Goal: Contribute content: Add original content to the website for others to see

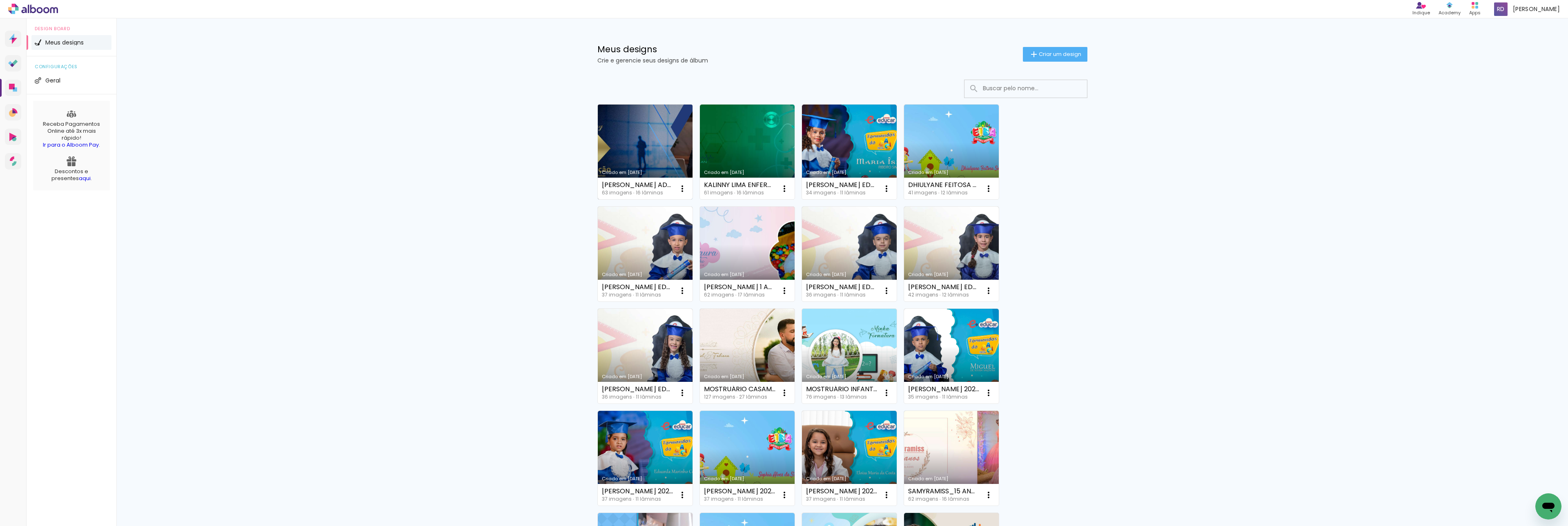
click at [652, 132] on link "Criado em [DATE]" at bounding box center [645, 152] width 95 height 95
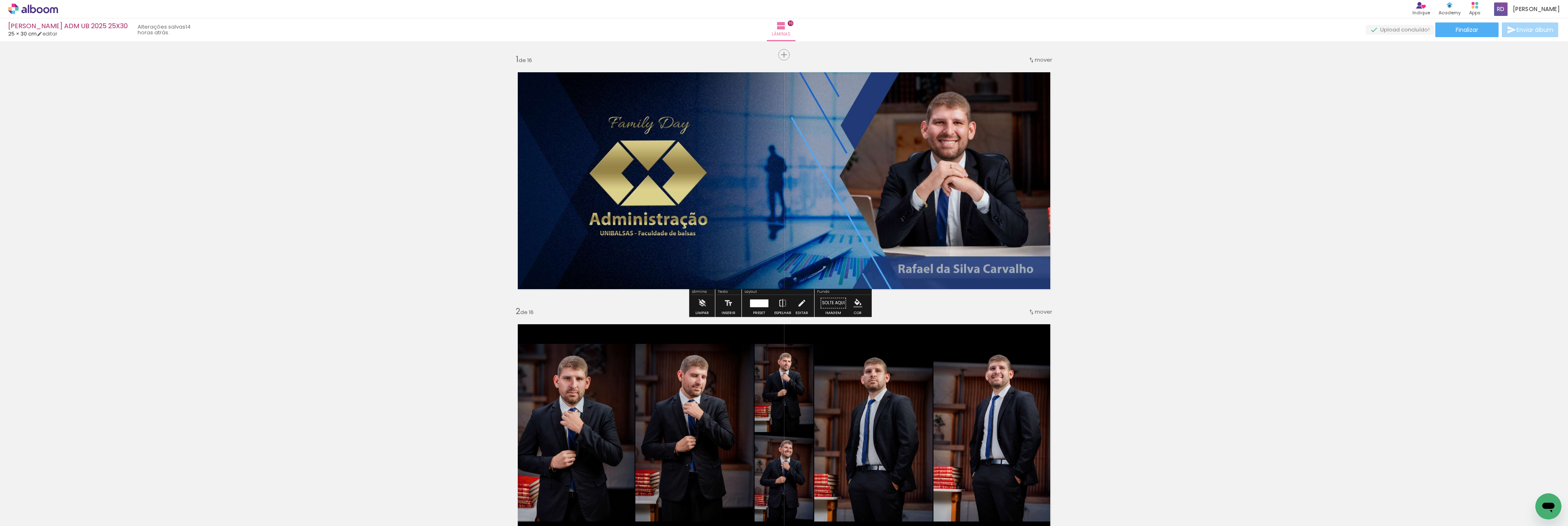
click at [0, 0] on span "Adicionar Fotos" at bounding box center [0, 0] width 0 height 0
click at [0, 0] on input "file" at bounding box center [0, 0] width 0 height 0
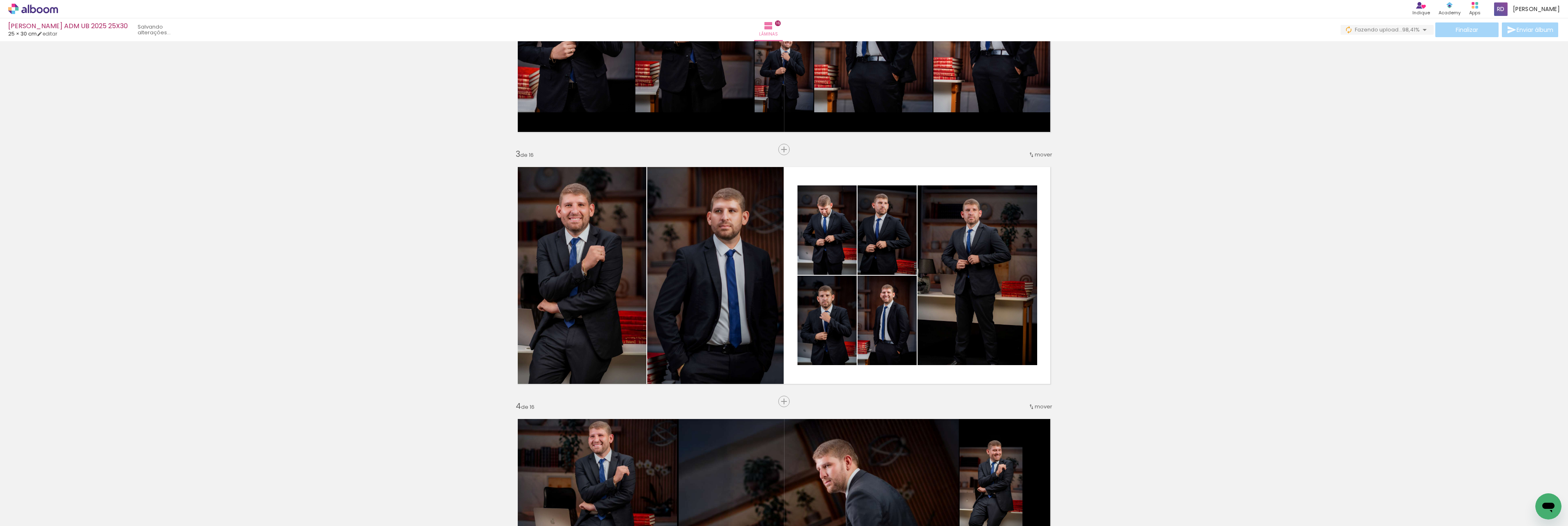
scroll to position [429, 0]
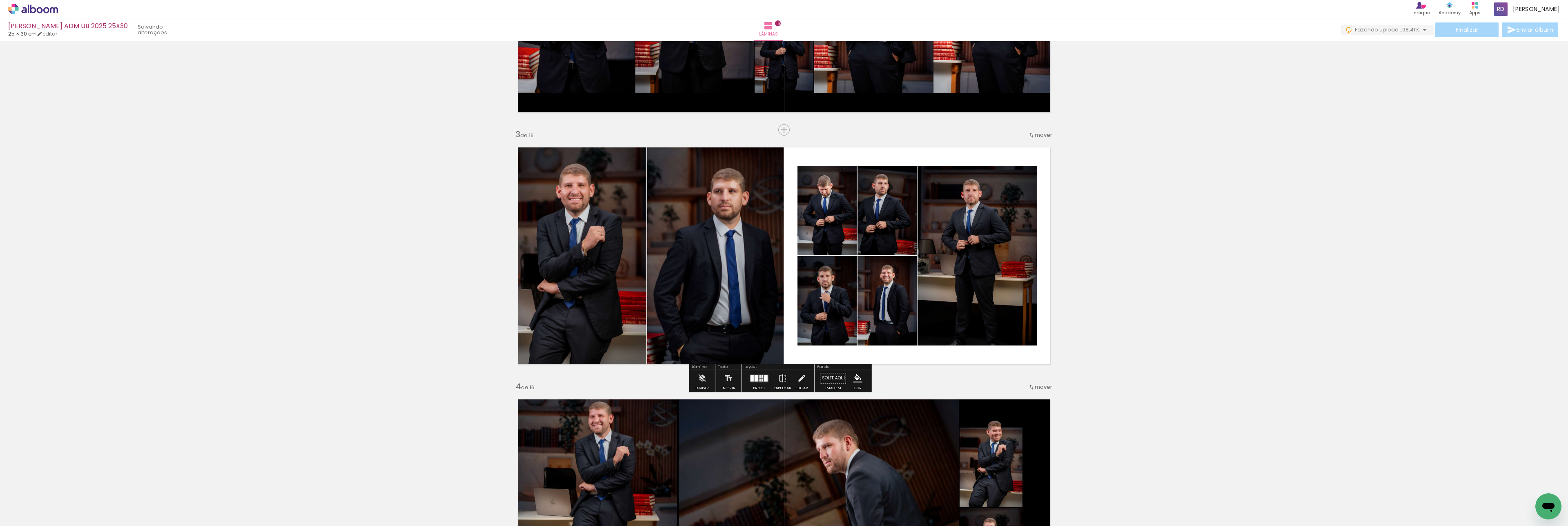
click at [855, 374] on iron-icon "color picker" at bounding box center [858, 378] width 9 height 9
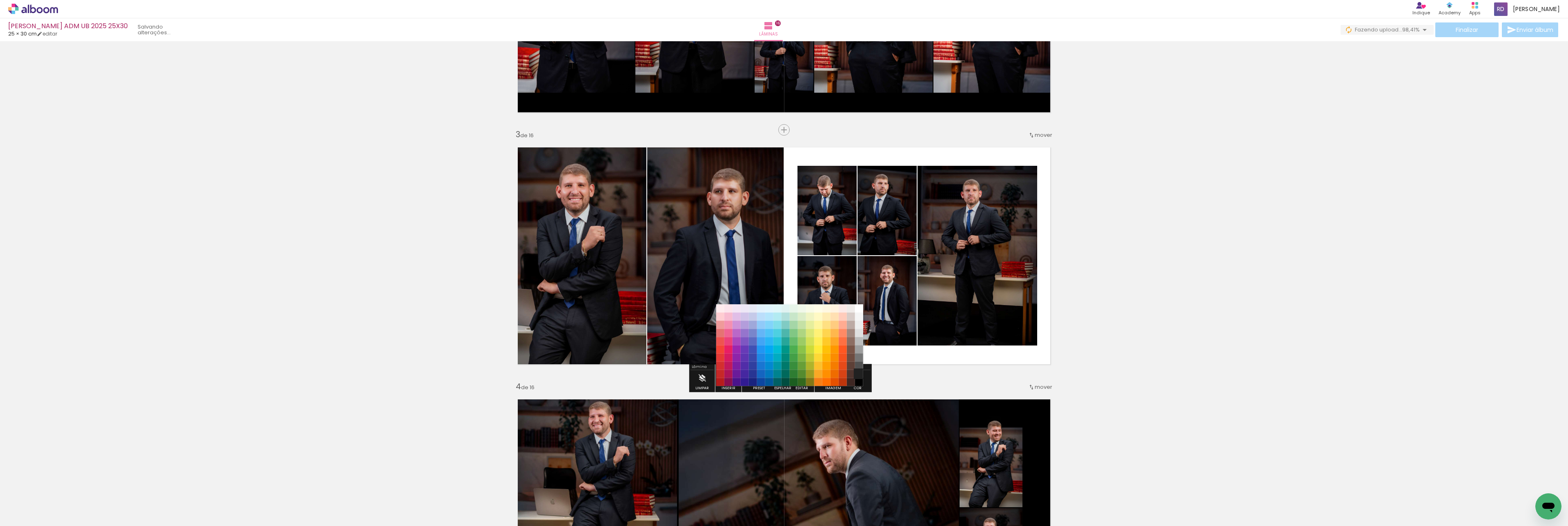
click at [856, 374] on paper-item "#212121" at bounding box center [859, 374] width 8 height 8
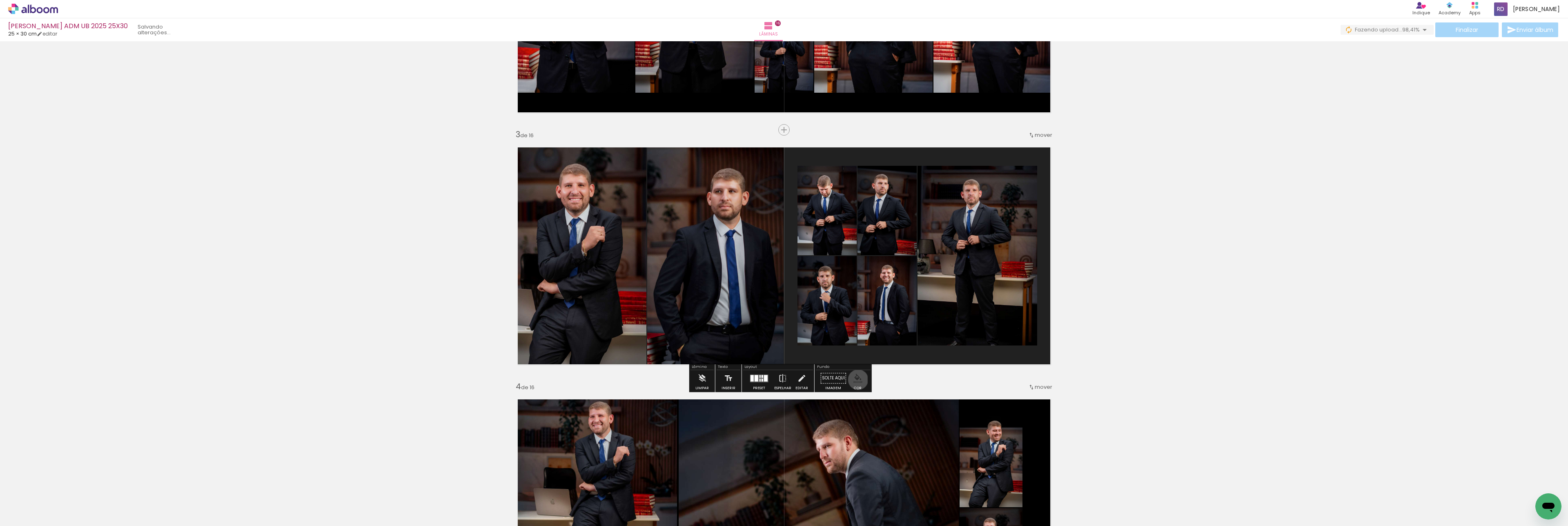
click at [855, 380] on iron-icon "color picker" at bounding box center [858, 378] width 9 height 9
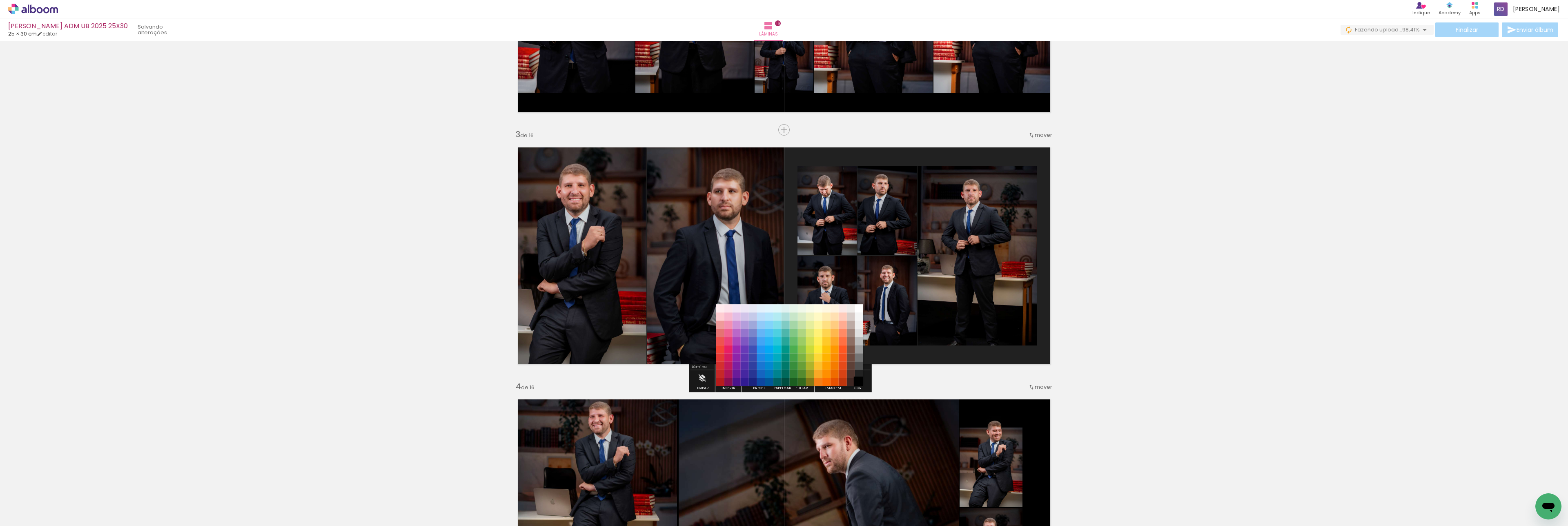
click at [858, 383] on paper-item "#000000" at bounding box center [859, 382] width 8 height 8
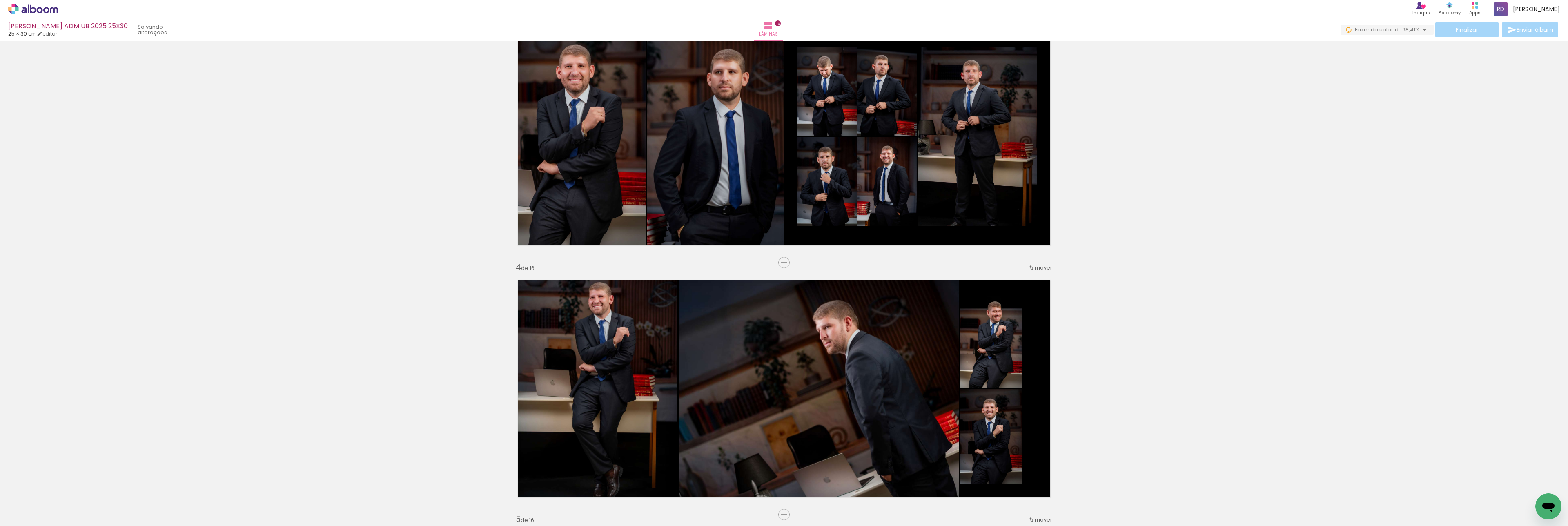
scroll to position [612, 0]
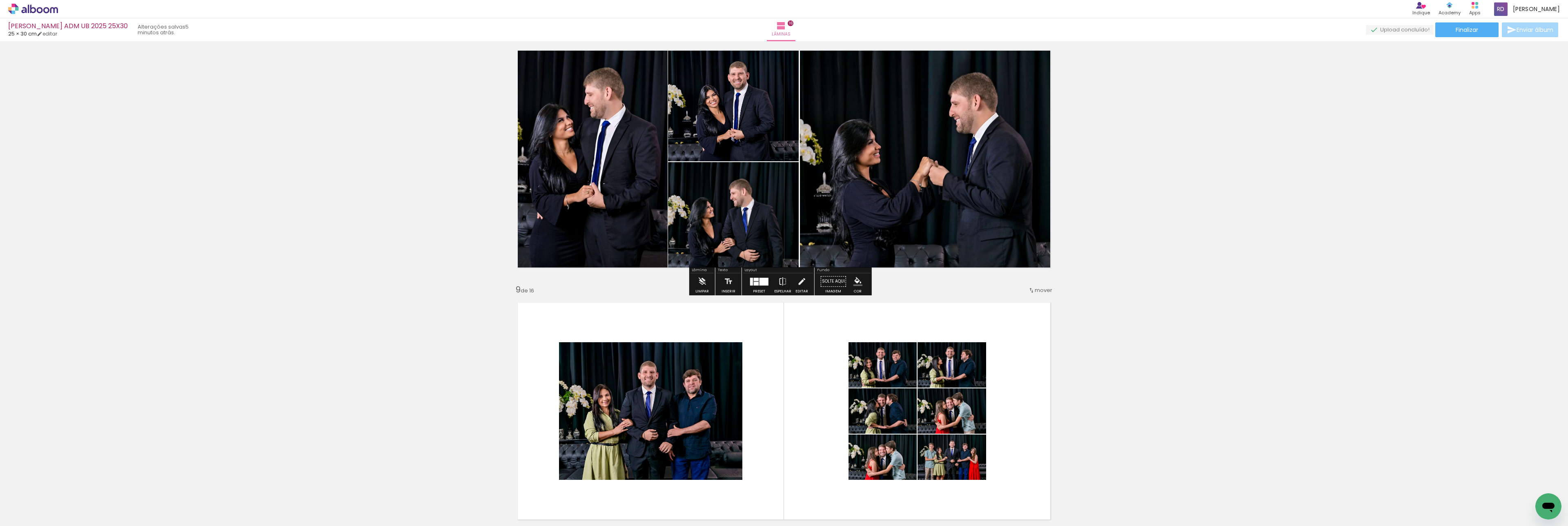
scroll to position [1809, 0]
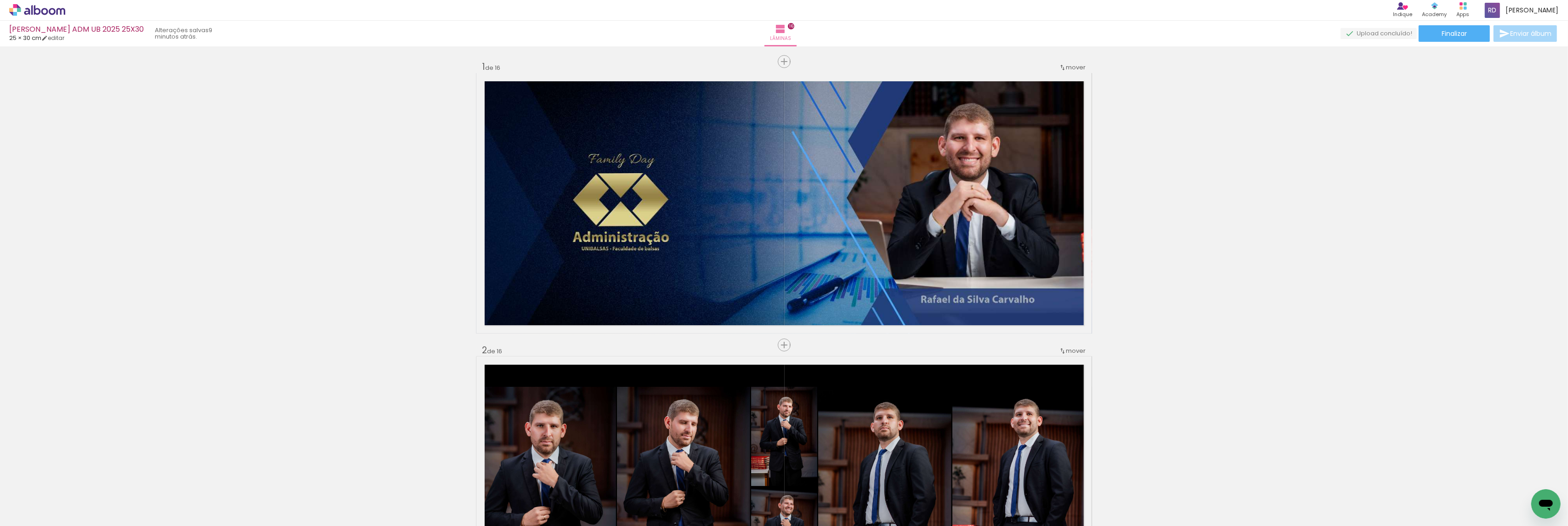
scroll to position [0, 1751]
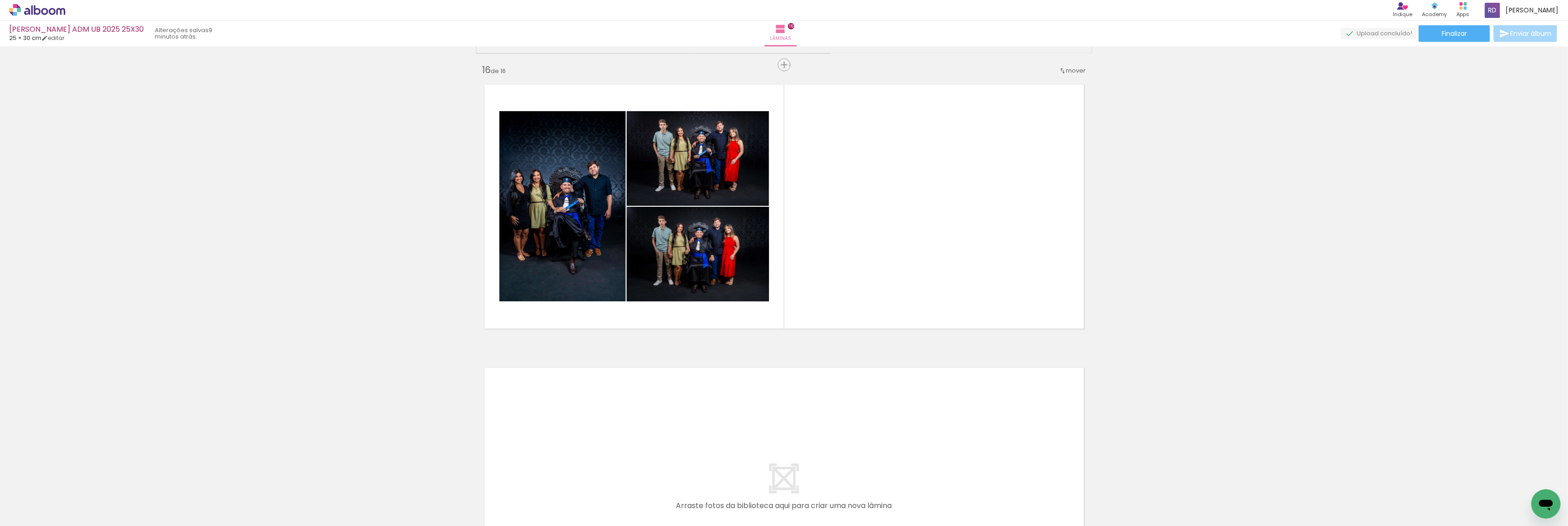
click at [31, 517] on span "Adicionar Fotos" at bounding box center [33, 514] width 27 height 10
click at [0, 0] on input "file" at bounding box center [0, 0] width 0 height 0
